Goal: Information Seeking & Learning: Learn about a topic

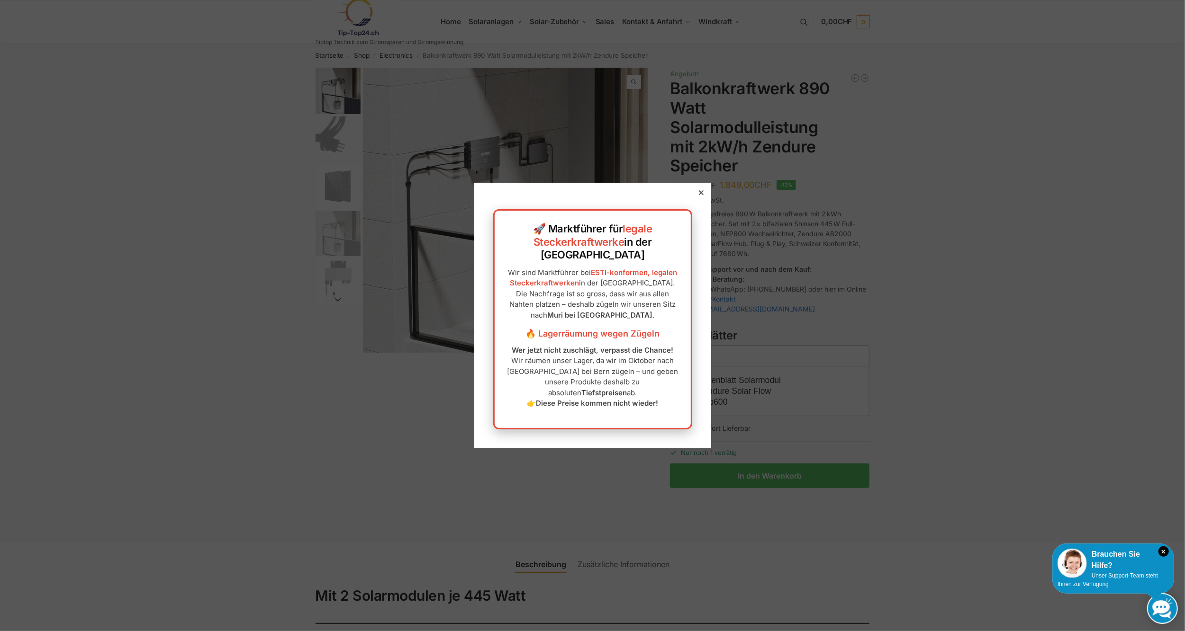
click at [698, 195] on icon at bounding box center [700, 192] width 5 height 5
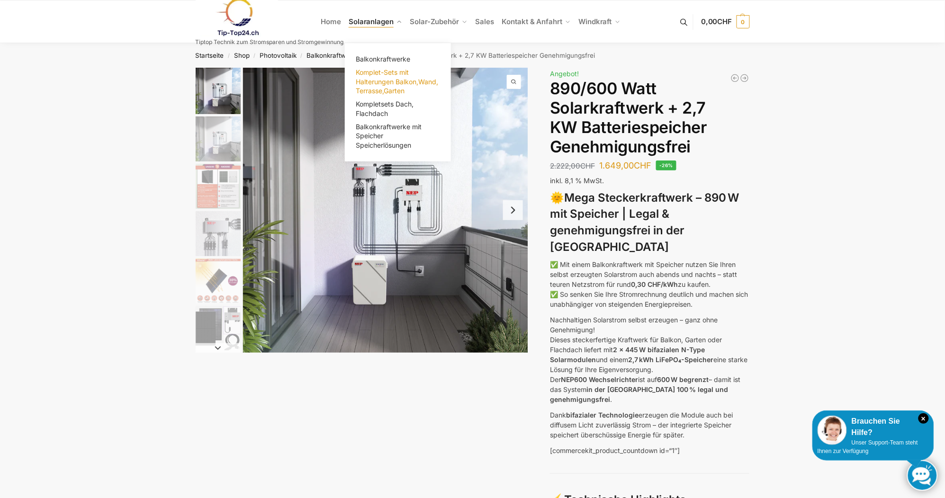
click at [370, 84] on span "Komplet-Sets mit Halterungen Balkon,Wand, Terrasse,Garten" at bounding box center [397, 81] width 82 height 27
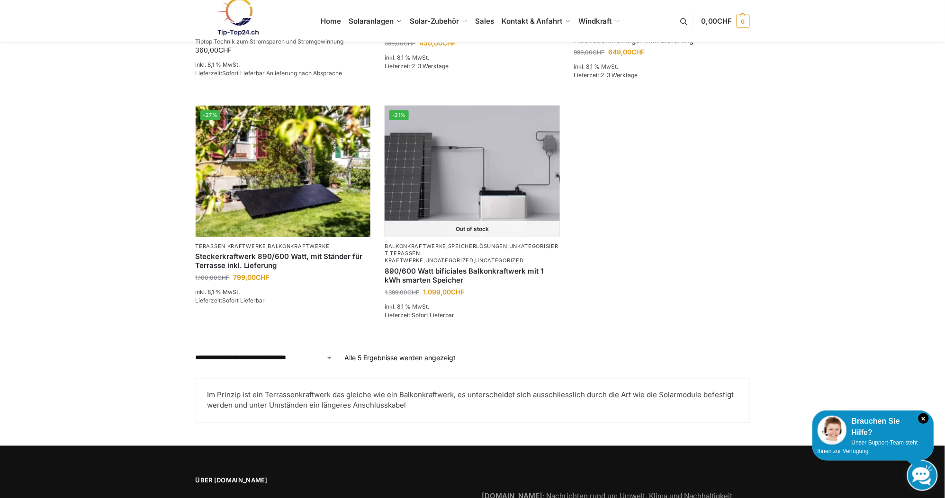
scroll to position [316, 0]
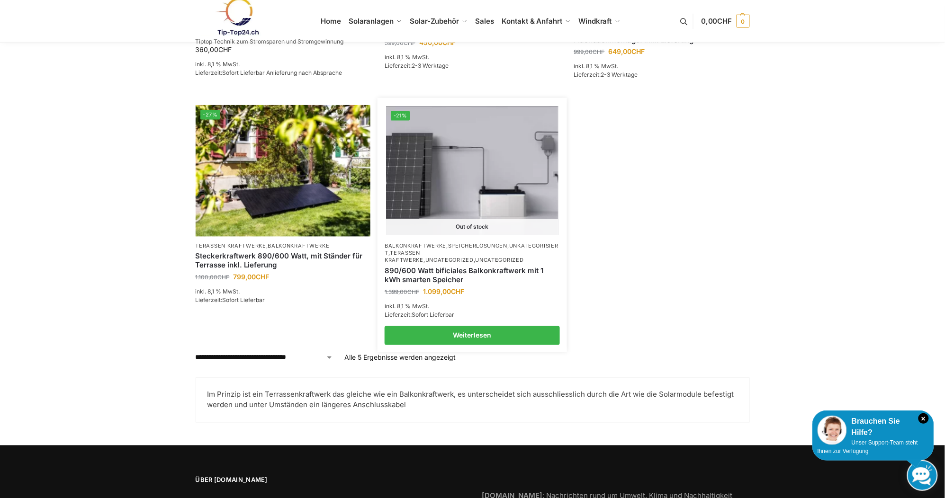
click at [408, 250] on link "Unkategorisiert" at bounding box center [472, 250] width 174 height 14
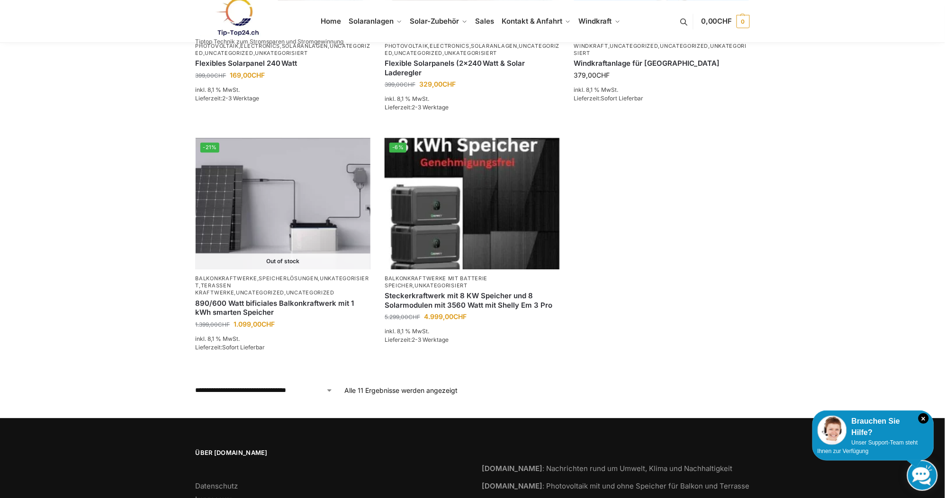
scroll to position [742, 0]
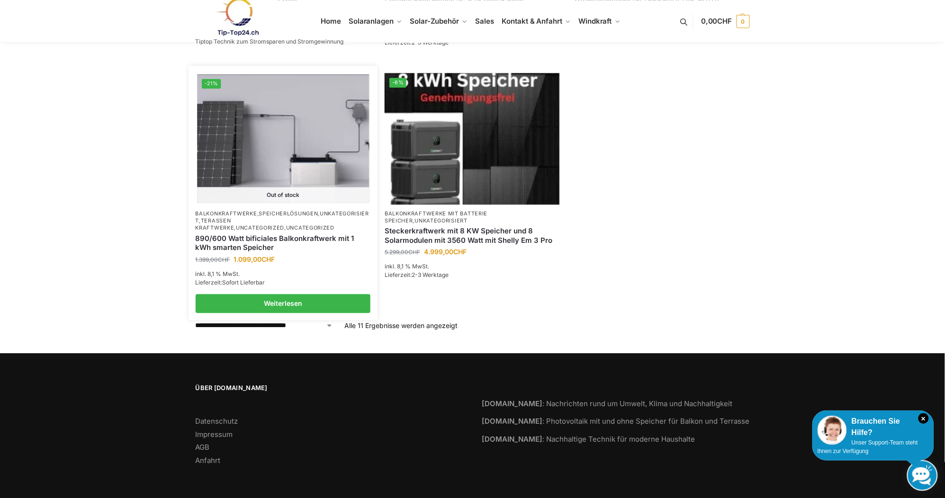
click at [236, 226] on link "Uncategorized" at bounding box center [260, 228] width 48 height 7
click at [247, 303] on link "Weiterlesen" at bounding box center [283, 303] width 175 height 19
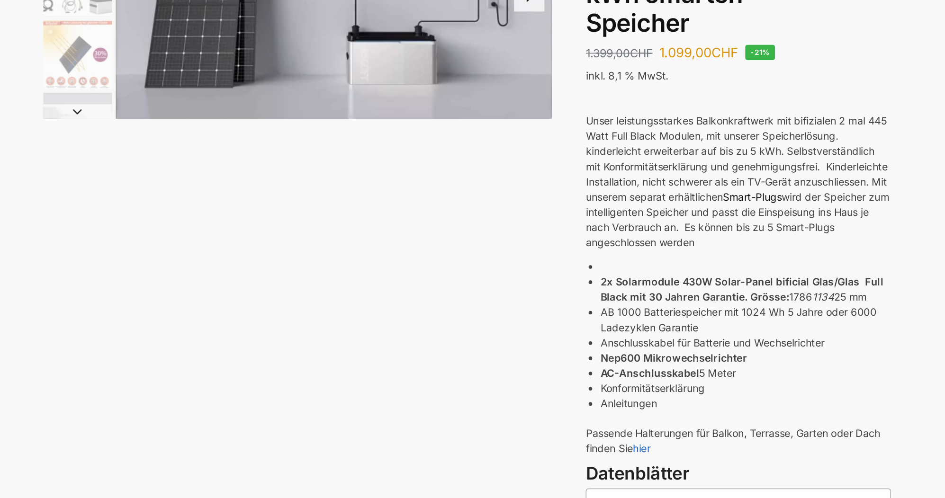
click at [678, 279] on link "Smart-Plugs" at bounding box center [658, 279] width 38 height 8
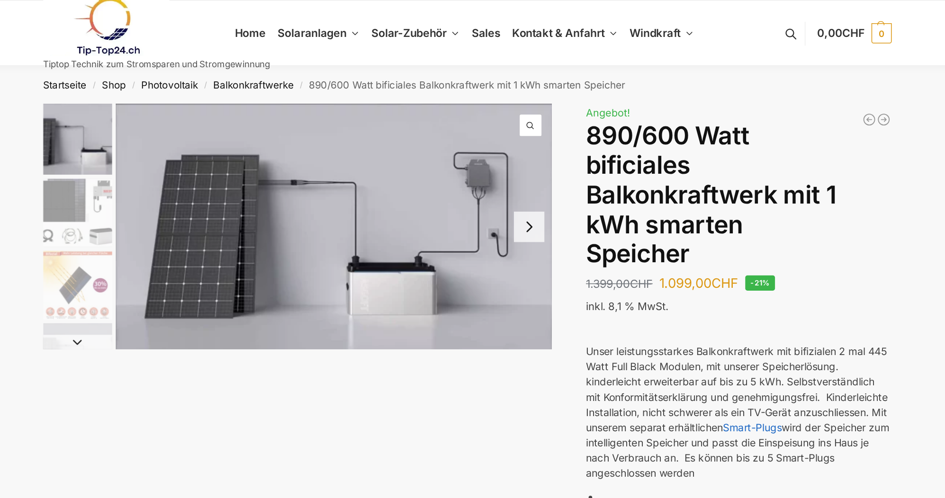
click at [219, 130] on img "2 / 7" at bounding box center [218, 139] width 45 height 45
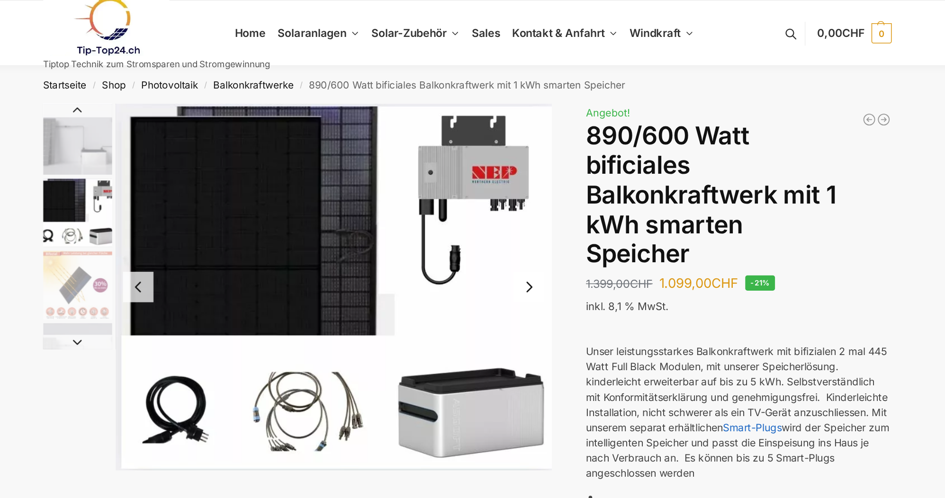
click at [213, 184] on img "3 / 7" at bounding box center [218, 186] width 45 height 45
